Goal: Task Accomplishment & Management: Use online tool/utility

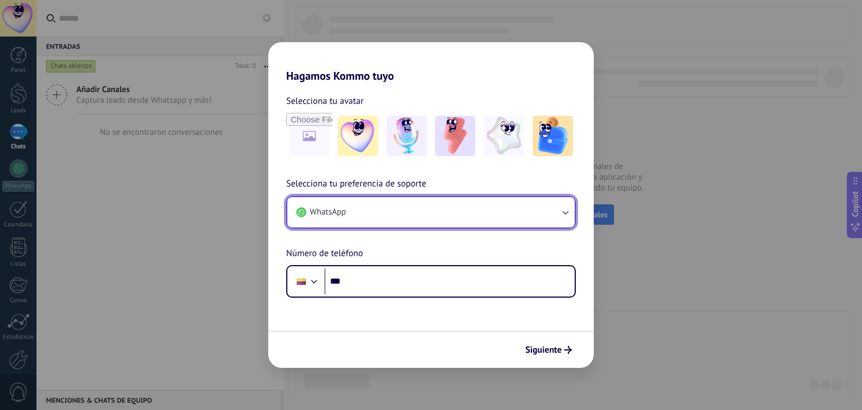
click at [565, 214] on icon "button" at bounding box center [564, 211] width 11 height 11
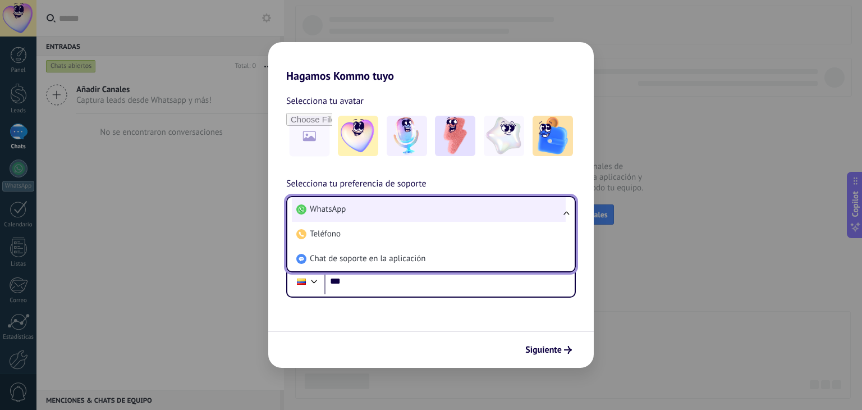
click at [343, 207] on span "WhatsApp" at bounding box center [328, 209] width 36 height 11
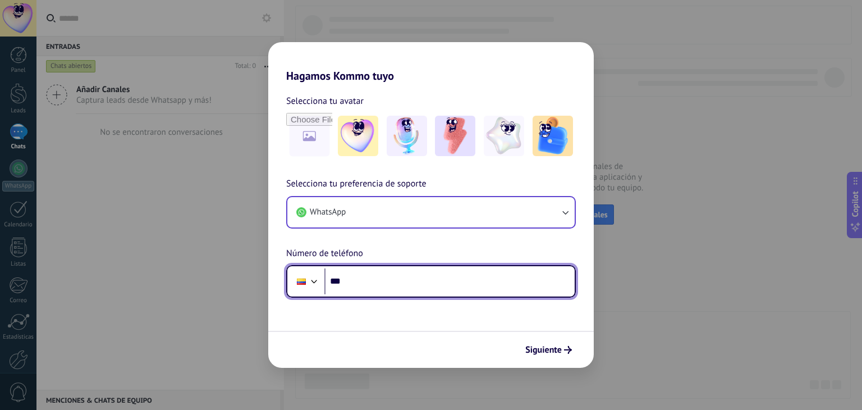
click at [355, 277] on input "***" at bounding box center [449, 281] width 250 height 26
type input "**********"
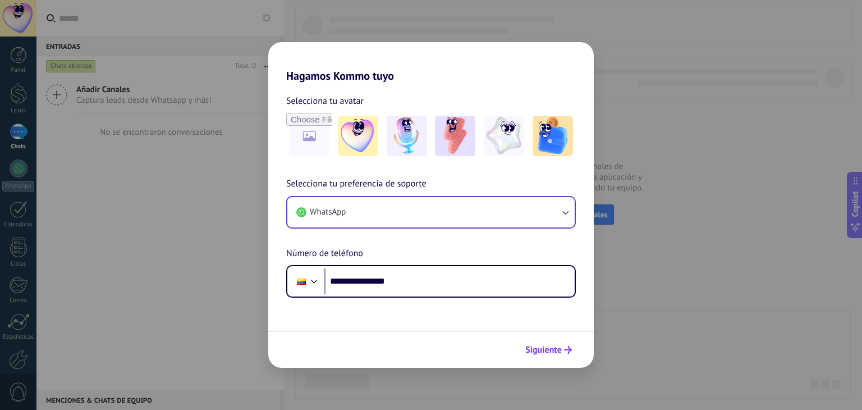
click at [561, 351] on span "Siguiente" at bounding box center [543, 350] width 36 height 8
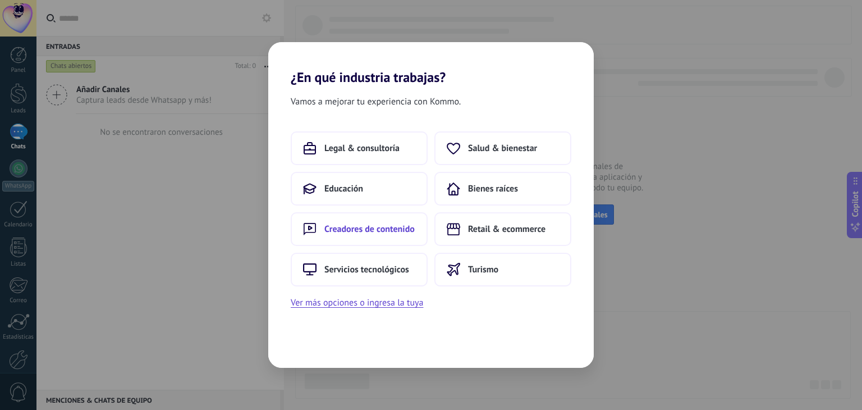
click at [346, 227] on span "Creadores de contenido" at bounding box center [369, 228] width 90 height 11
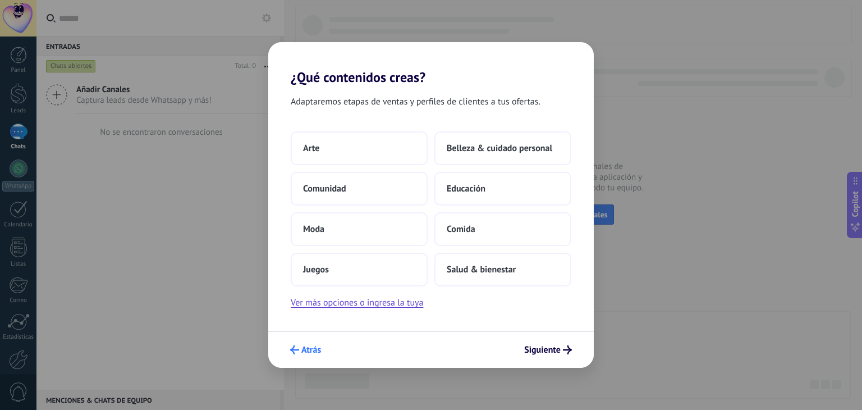
click at [296, 348] on icon "submit" at bounding box center [294, 349] width 9 height 9
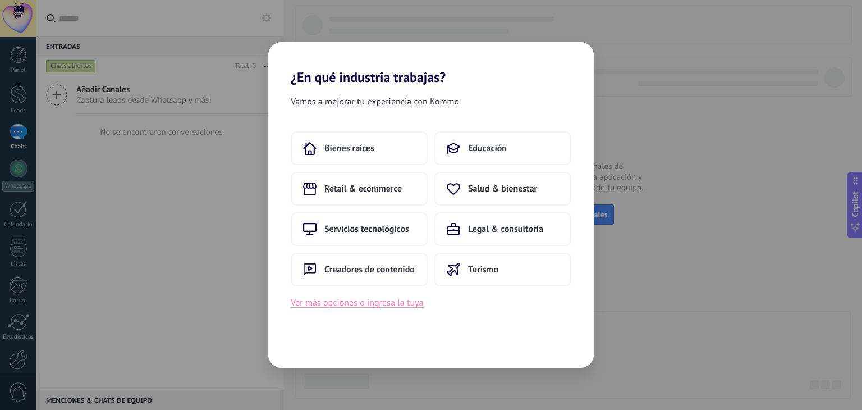
click at [399, 300] on button "Ver más opciones o ingresa la tuya" at bounding box center [357, 302] width 132 height 15
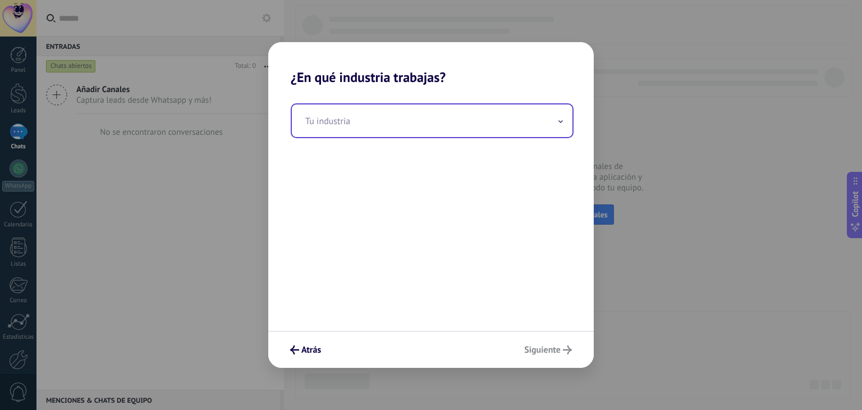
click at [561, 121] on icon at bounding box center [560, 121] width 4 height 3
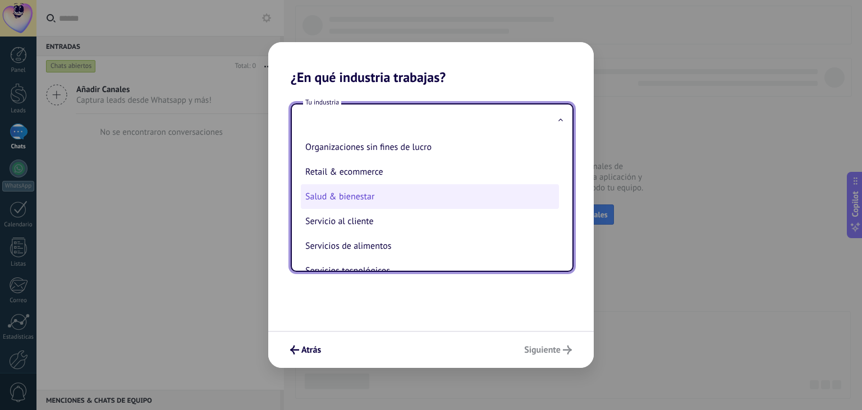
scroll to position [205, 0]
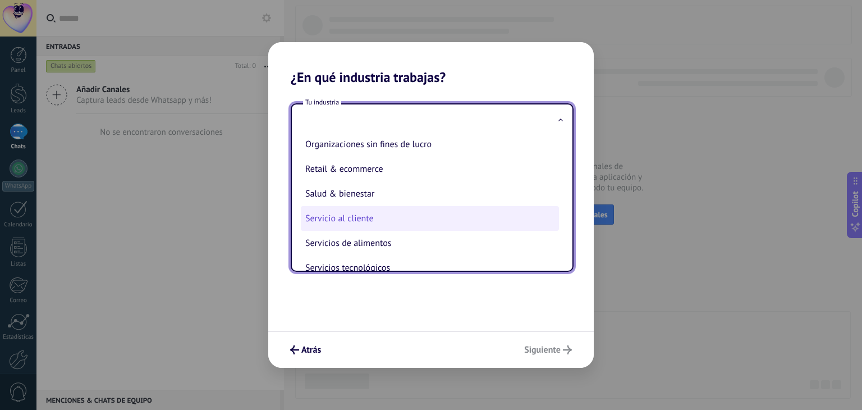
click at [361, 224] on li "Servicio al cliente" at bounding box center [430, 218] width 258 height 25
type input "**********"
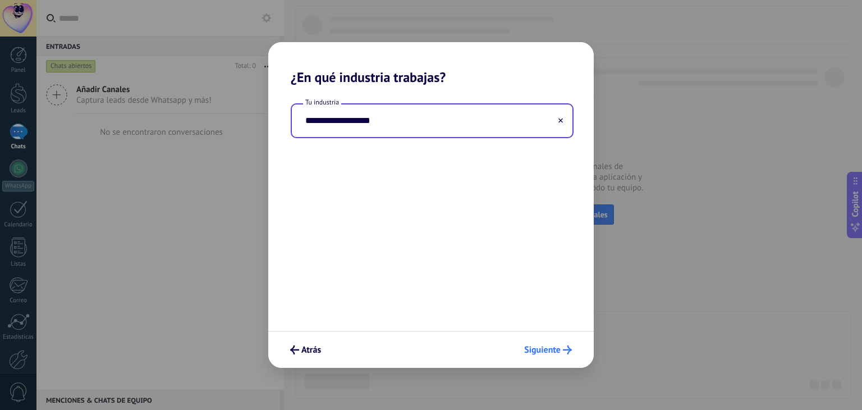
click at [536, 350] on span "Siguiente" at bounding box center [542, 350] width 36 height 8
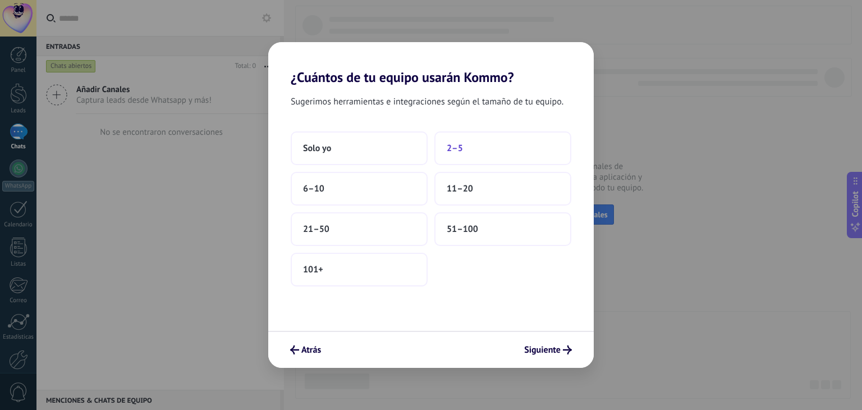
click at [479, 146] on button "2–5" at bounding box center [502, 148] width 137 height 34
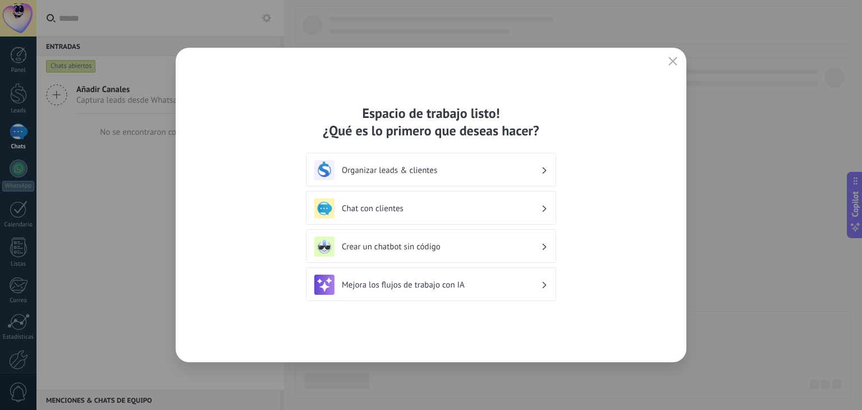
click at [392, 208] on h3 "Chat con clientes" at bounding box center [441, 208] width 199 height 11
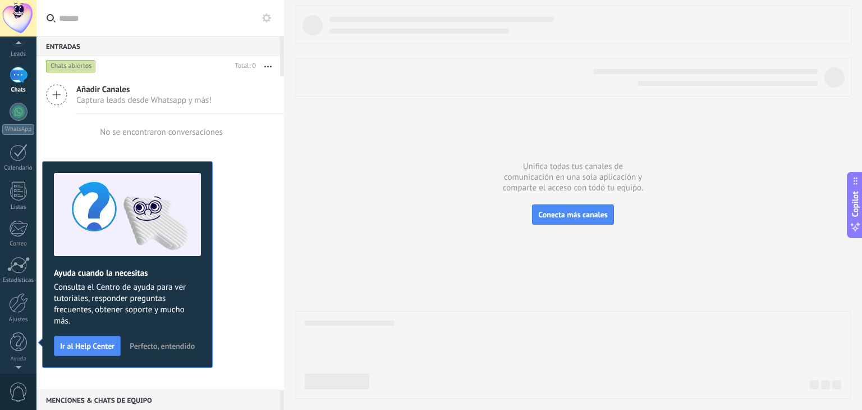
scroll to position [0, 0]
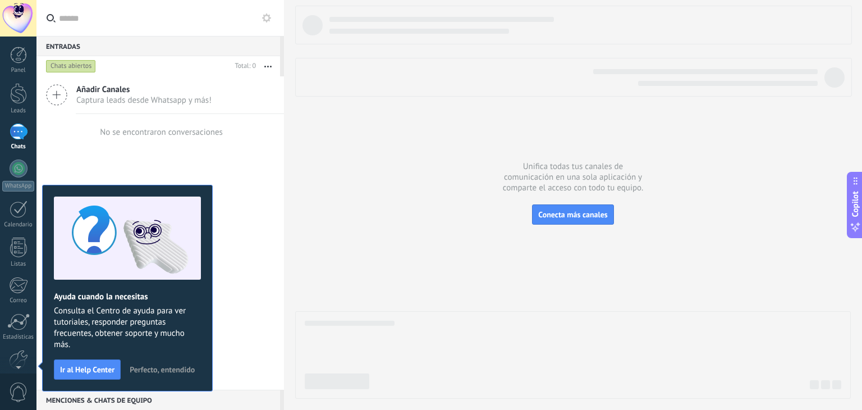
click at [268, 65] on button "button" at bounding box center [268, 66] width 24 height 20
click at [265, 240] on div "Añadir Canales Captura leads desde Whatsapp y más! No se encontraron conversaci…" at bounding box center [159, 232] width 247 height 313
drag, startPoint x: 94, startPoint y: 89, endPoint x: 119, endPoint y: 106, distance: 30.3
click at [94, 89] on span "Añadir Canales" at bounding box center [143, 89] width 135 height 11
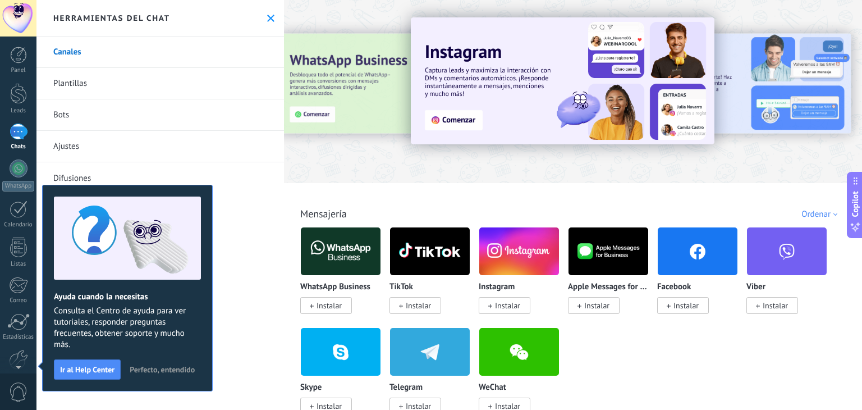
click at [352, 252] on img at bounding box center [341, 251] width 80 height 54
